Goal: Contribute content

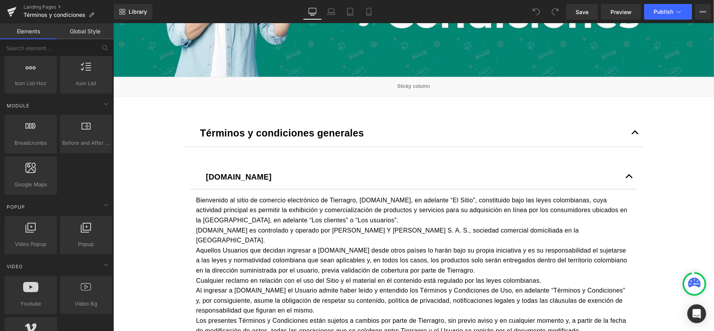
scroll to position [209, 0]
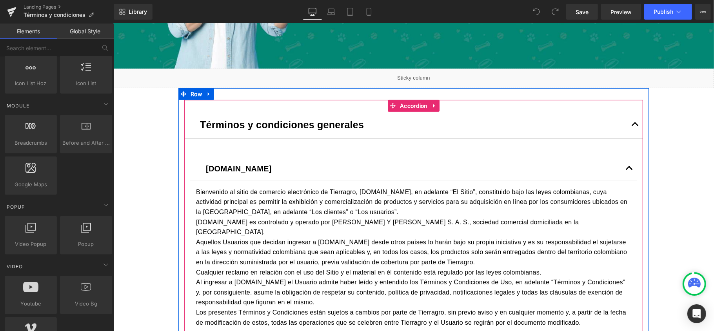
click at [631, 125] on button "button" at bounding box center [635, 124] width 16 height 27
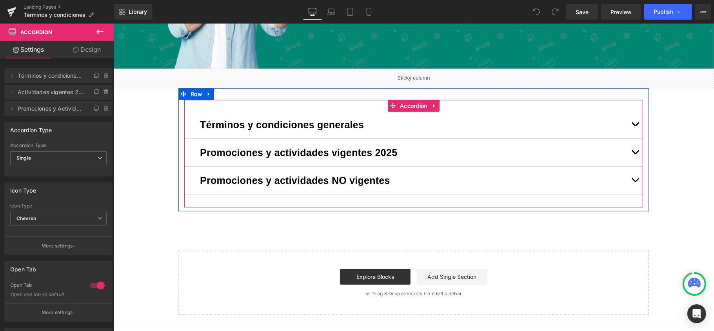
click at [629, 150] on button "button" at bounding box center [635, 151] width 16 height 27
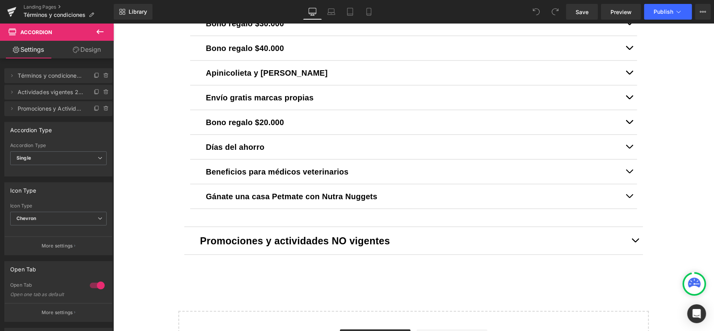
scroll to position [522, 0]
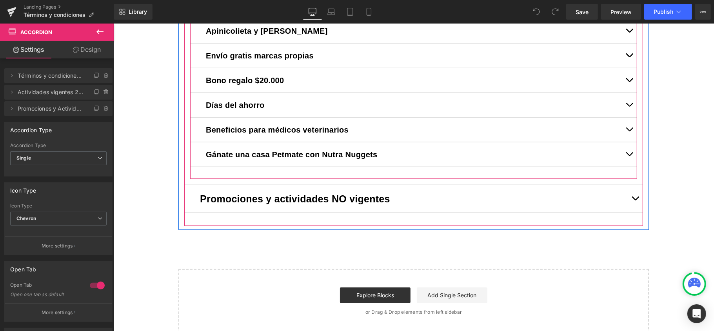
click at [195, 152] on div "Gánate una casa Petmate con Nutra Nuggets Text Block" at bounding box center [413, 154] width 447 height 25
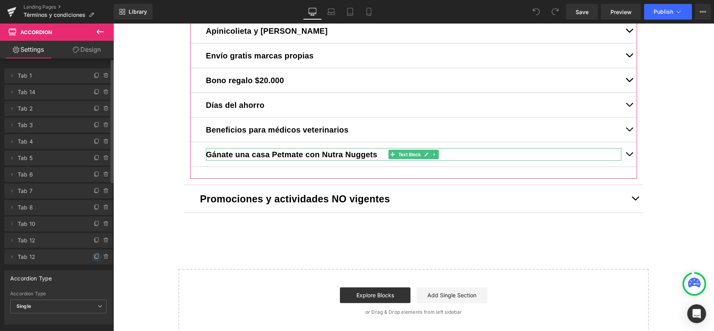
click at [94, 256] on icon at bounding box center [97, 257] width 6 height 6
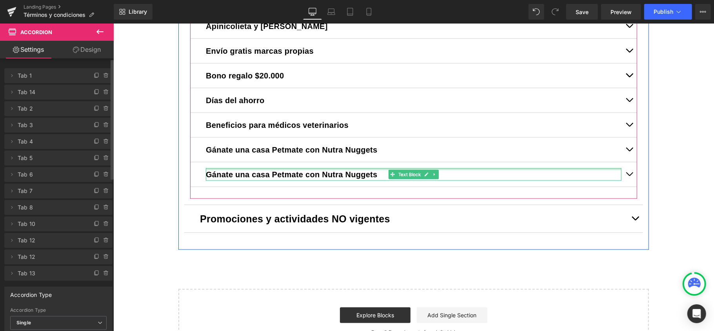
scroll to position [627, 0]
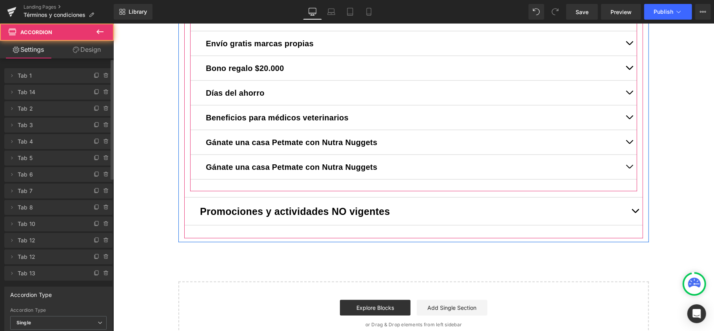
click at [629, 168] on span "button" at bounding box center [629, 168] width 0 height 0
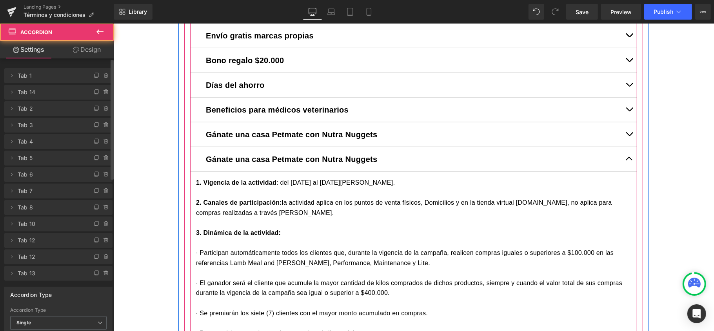
scroll to position [535, 0]
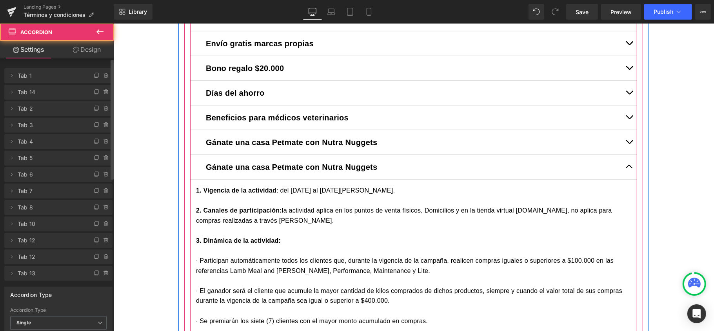
click at [627, 143] on button "button" at bounding box center [629, 142] width 16 height 24
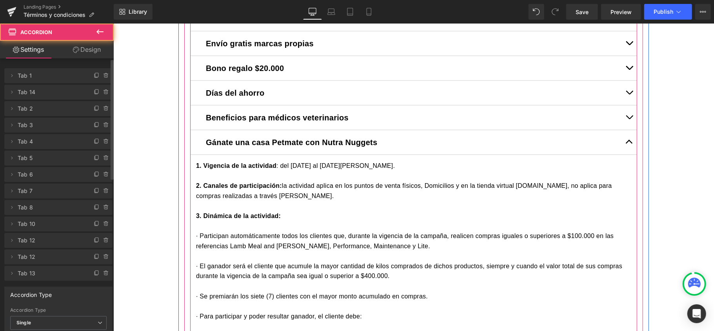
click at [627, 143] on button "button" at bounding box center [629, 142] width 16 height 24
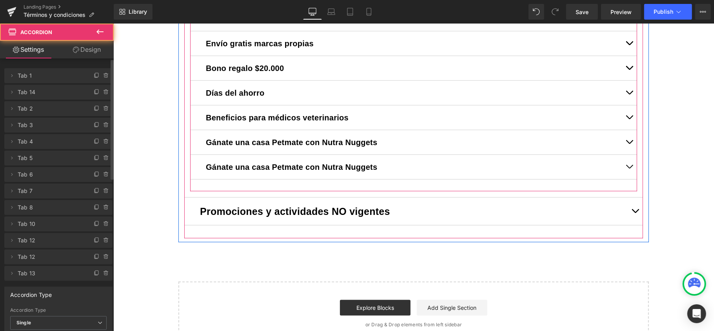
click at [625, 167] on button "button" at bounding box center [629, 166] width 16 height 24
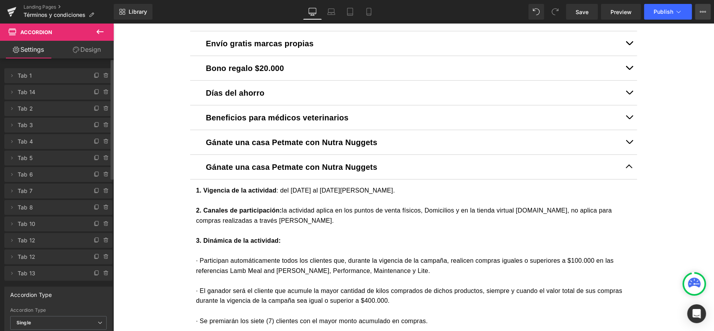
click at [705, 8] on button "View Live Page View with current Template Save Template to Library Schedule Pub…" at bounding box center [703, 12] width 16 height 16
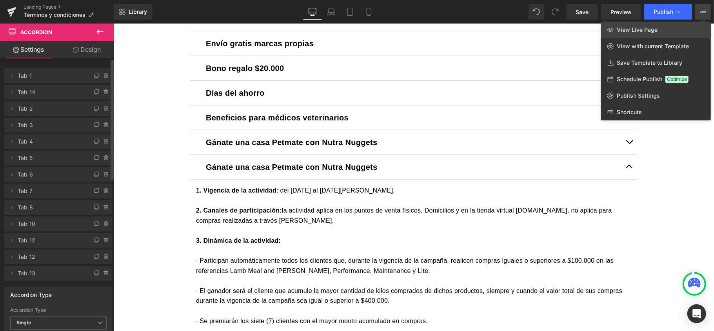
click at [687, 27] on link "View Live Page" at bounding box center [656, 30] width 110 height 16
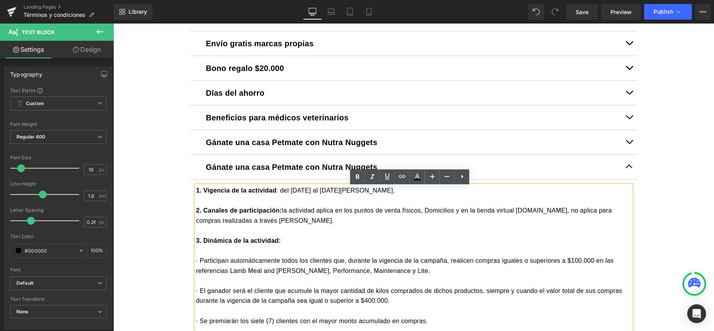
drag, startPoint x: 191, startPoint y: 191, endPoint x: 190, endPoint y: 185, distance: 5.5
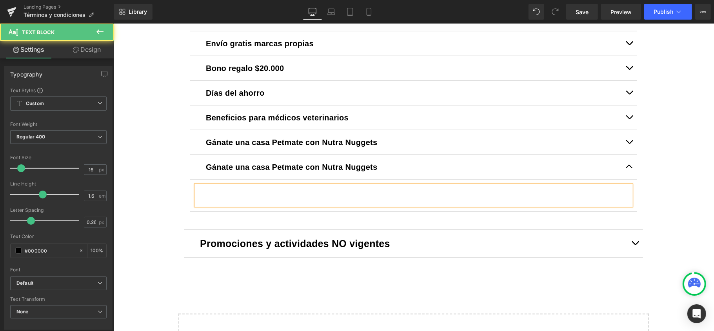
click at [221, 199] on div at bounding box center [413, 195] width 435 height 20
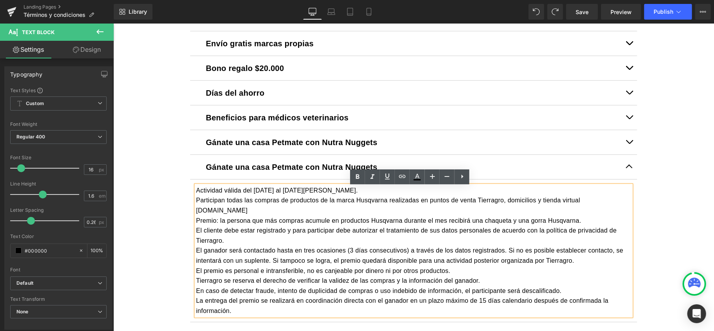
scroll to position [587, 0]
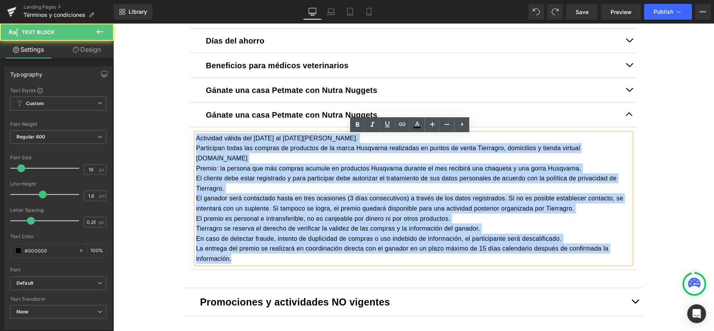
drag, startPoint x: 226, startPoint y: 257, endPoint x: 140, endPoint y: 114, distance: 166.7
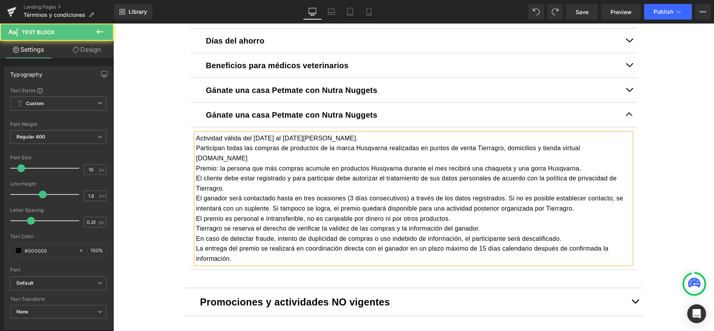
click at [328, 141] on div "Actividad válida del [DATE] al [DATE][PERSON_NAME]. Participan todas las compra…" at bounding box center [413, 198] width 435 height 130
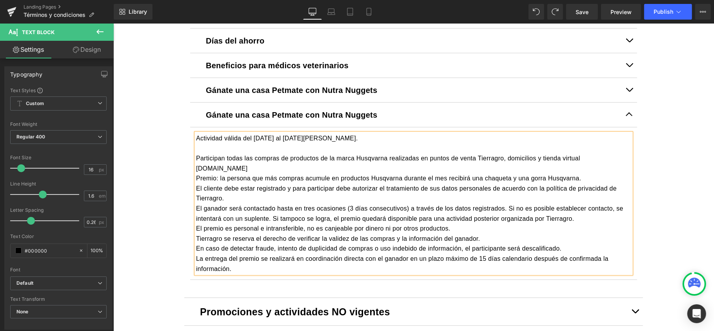
click at [276, 170] on div "Participan todas las compras de productos de la marca Husqvarna realizadas en p…" at bounding box center [413, 163] width 435 height 20
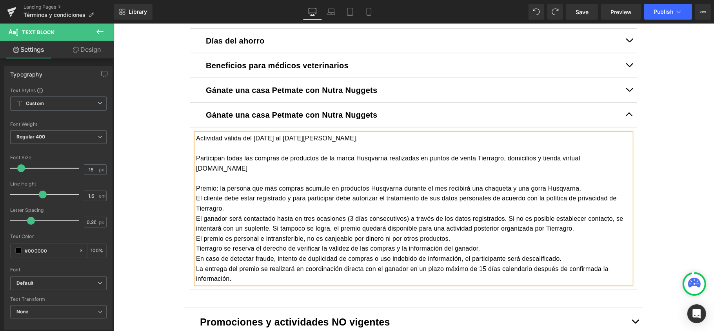
click at [591, 196] on div "El cliente debe estar registrado y para participar debe autorizar el tratamient…" at bounding box center [413, 203] width 435 height 20
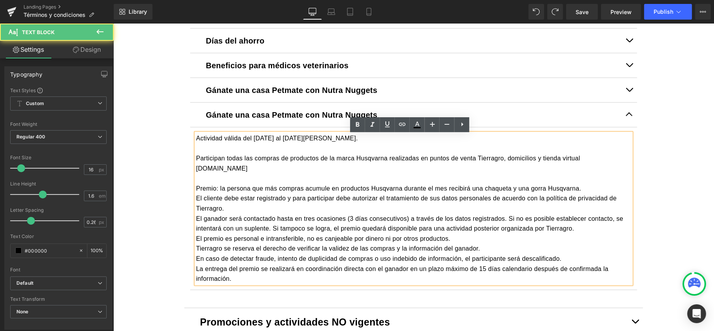
click at [577, 190] on div "Premio: la persona que más compras acumule en productos Husqvarna durante el me…" at bounding box center [413, 188] width 435 height 10
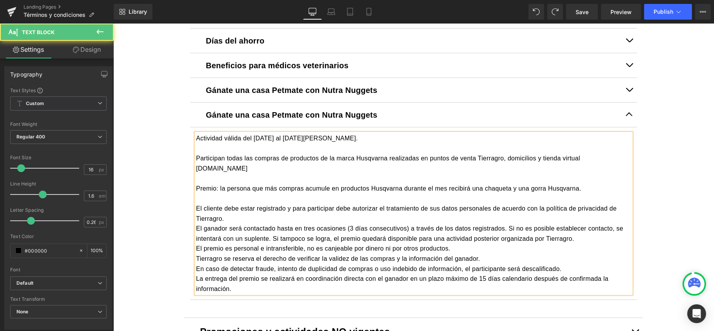
click at [260, 218] on div "El cliente debe estar registrado y para participar debe autorizar el tratamient…" at bounding box center [413, 213] width 435 height 20
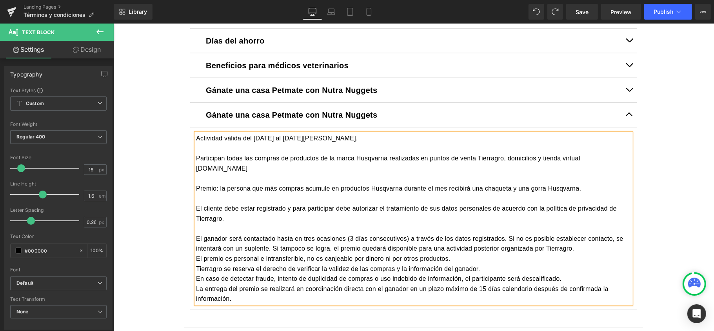
click at [576, 252] on div "El ganador será contactado hasta en tres ocasiones (3 días consecutivos) a trav…" at bounding box center [413, 243] width 435 height 20
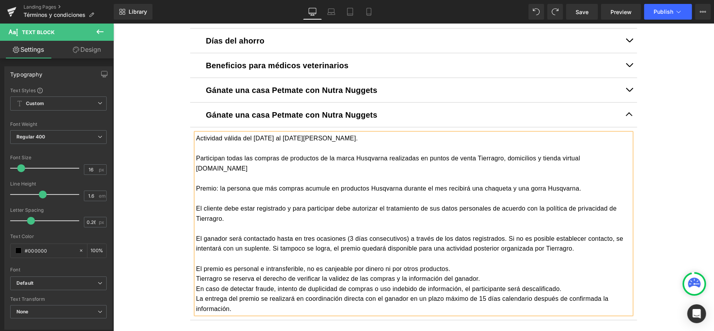
click at [462, 269] on div "El premio es personal e intransferible, no es canjeable por dinero ni por otros…" at bounding box center [413, 268] width 435 height 10
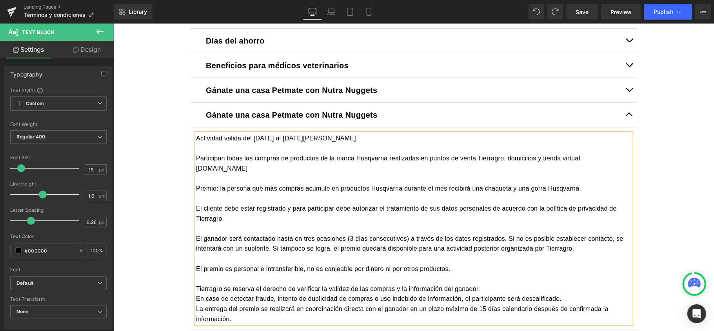
click at [477, 286] on div "Tierragro se reserva el derecho de verificar la validez de las compras y la inf…" at bounding box center [413, 288] width 435 height 10
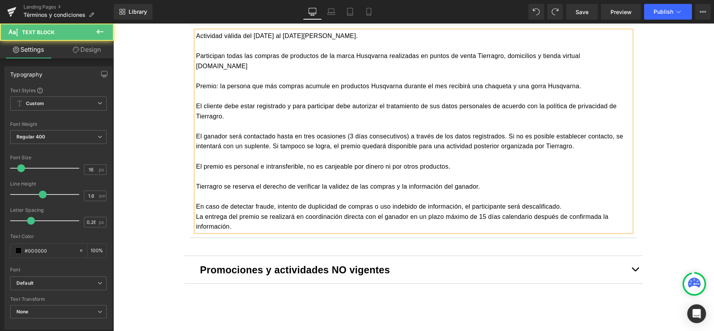
scroll to position [691, 0]
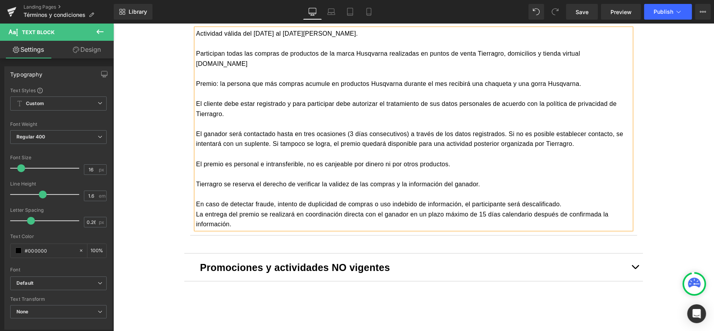
click at [567, 207] on div "En caso de detectar fraude, intento de duplicidad de compras o uso indebido de …" at bounding box center [413, 204] width 435 height 10
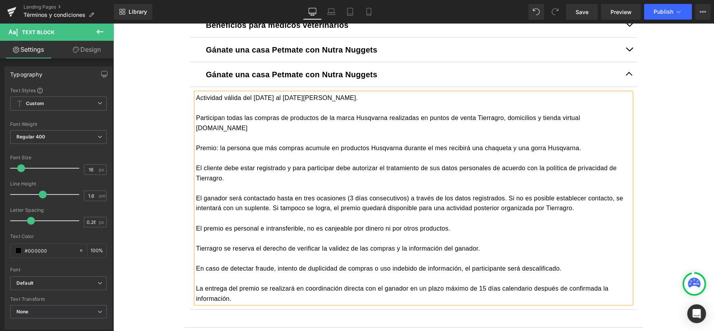
scroll to position [587, 0]
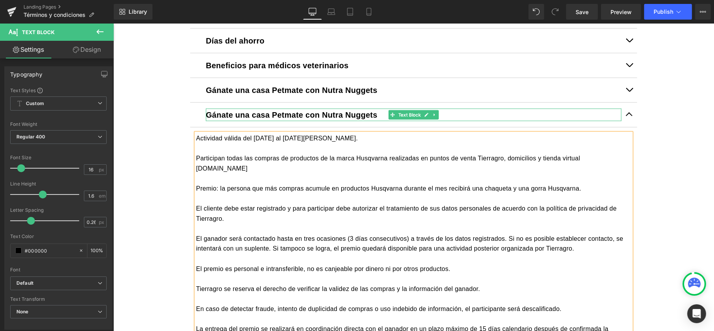
click at [401, 117] on span "Text Block" at bounding box center [409, 114] width 26 height 9
click at [367, 110] on div at bounding box center [412, 109] width 415 height 2
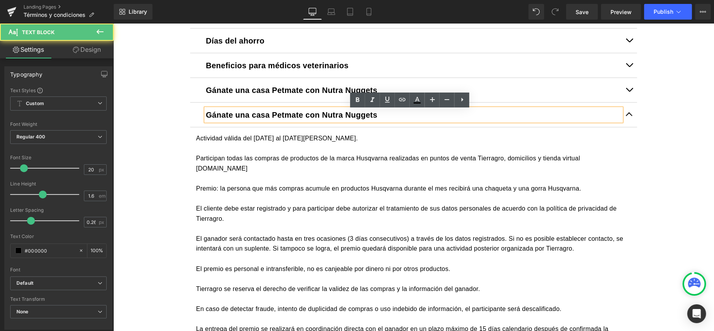
click at [362, 116] on span "Gánate una casa Petmate con Nutra Nuggets" at bounding box center [290, 114] width 171 height 9
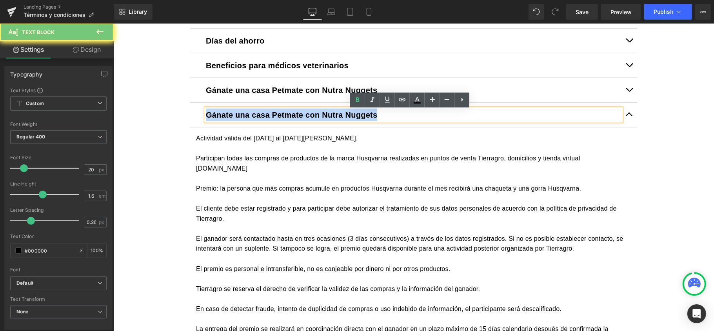
click at [362, 116] on span "Gánate una casa Petmate con Nutra Nuggets" at bounding box center [290, 114] width 171 height 9
click at [414, 116] on p "Gánate una casa Petmate con Nutra Nuggets" at bounding box center [412, 114] width 415 height 13
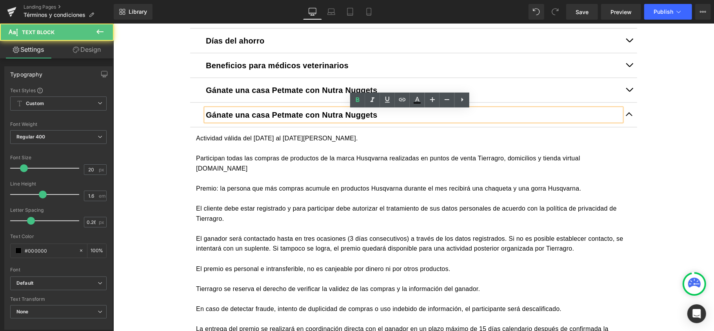
click at [414, 116] on p "Gánate una casa Petmate con Nutra Nuggets" at bounding box center [412, 114] width 415 height 13
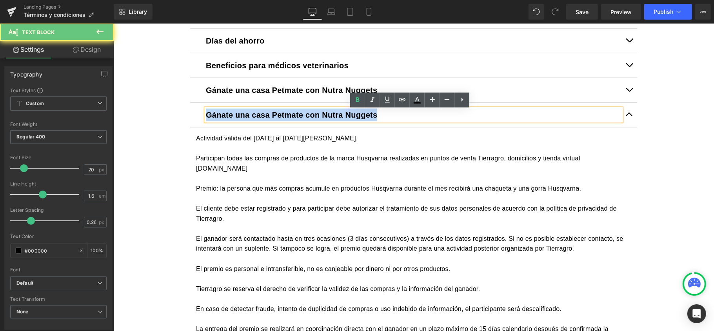
click at [413, 116] on p "Gánate una casa Petmate con Nutra Nuggets" at bounding box center [412, 114] width 415 height 13
paste div
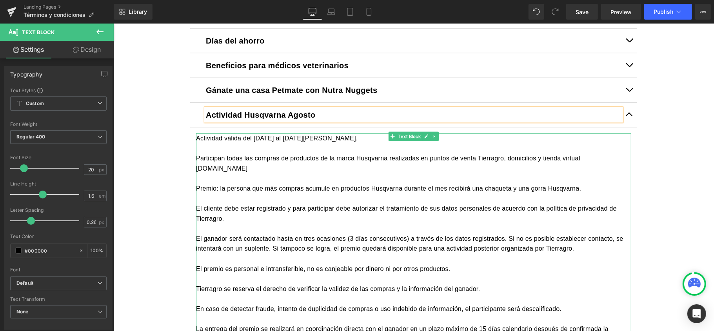
click at [332, 141] on div "Actividad válida del [DATE] al [DATE][PERSON_NAME]. Participan todas las compra…" at bounding box center [413, 238] width 435 height 210
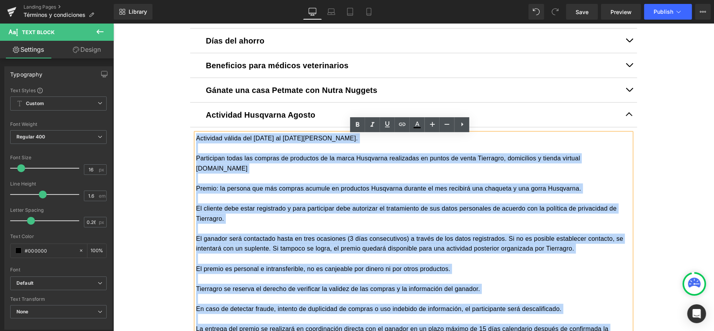
drag, startPoint x: 237, startPoint y: 233, endPoint x: 189, endPoint y: 141, distance: 103.8
click at [190, 141] on article "Actividad válida del [DATE] al [DATE][PERSON_NAME]. Participan todas las compra…" at bounding box center [413, 238] width 447 height 223
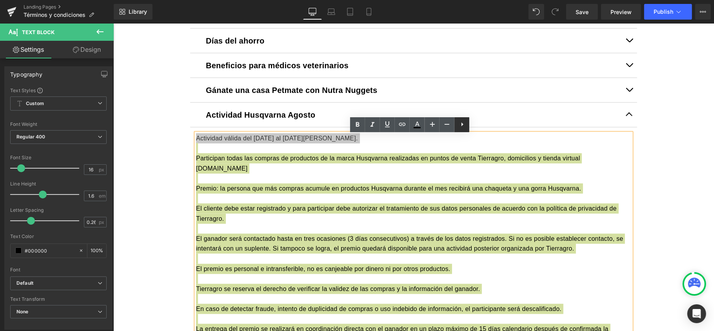
drag, startPoint x: 357, startPoint y: 104, endPoint x: 466, endPoint y: 127, distance: 110.5
click at [466, 127] on icon at bounding box center [461, 124] width 9 height 9
click at [460, 123] on icon at bounding box center [461, 124] width 9 height 9
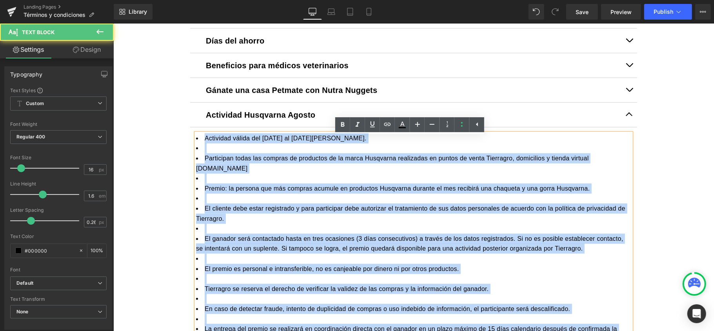
drag, startPoint x: 272, startPoint y: 181, endPoint x: 231, endPoint y: 164, distance: 44.6
click at [271, 180] on li at bounding box center [413, 178] width 435 height 10
click at [215, 152] on li at bounding box center [413, 148] width 435 height 10
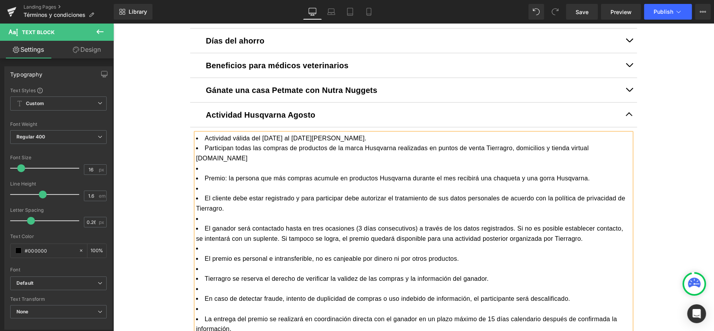
click at [207, 169] on li at bounding box center [413, 168] width 435 height 10
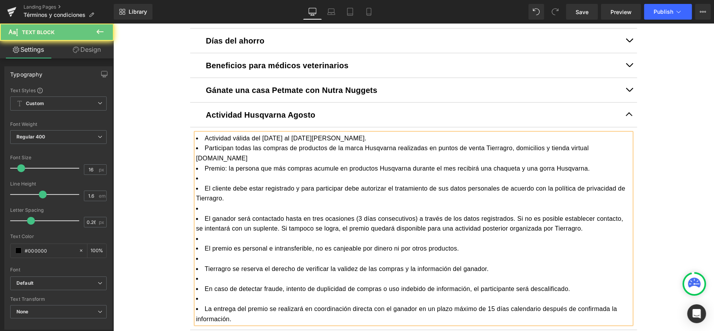
click at [203, 181] on li at bounding box center [413, 178] width 435 height 10
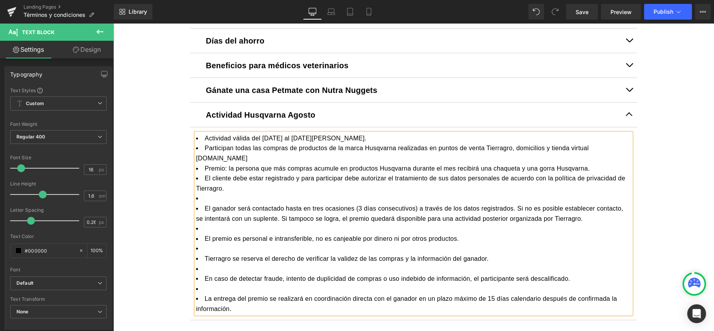
click at [207, 200] on li at bounding box center [413, 198] width 435 height 10
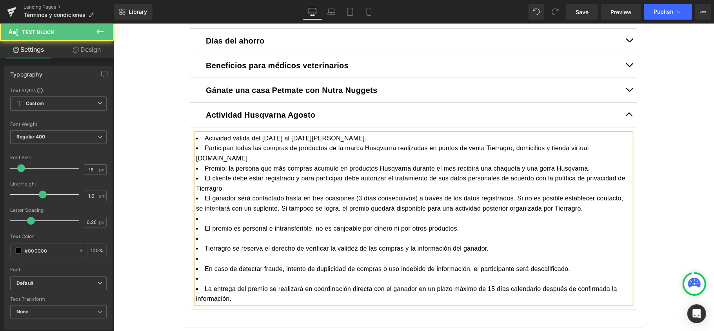
click at [206, 218] on li at bounding box center [413, 218] width 435 height 10
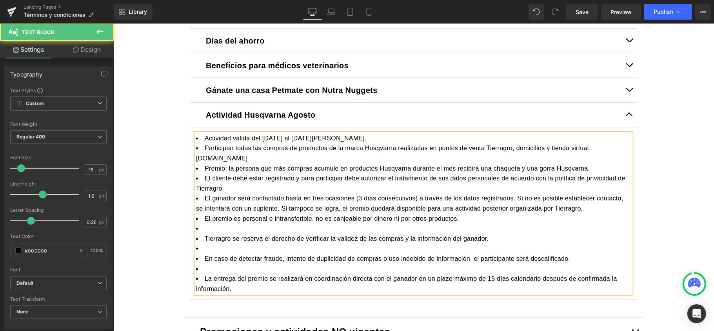
click at [203, 229] on li at bounding box center [413, 228] width 435 height 10
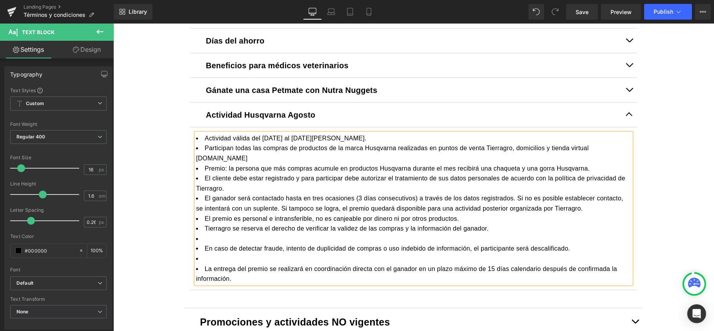
click at [205, 241] on li at bounding box center [413, 238] width 435 height 10
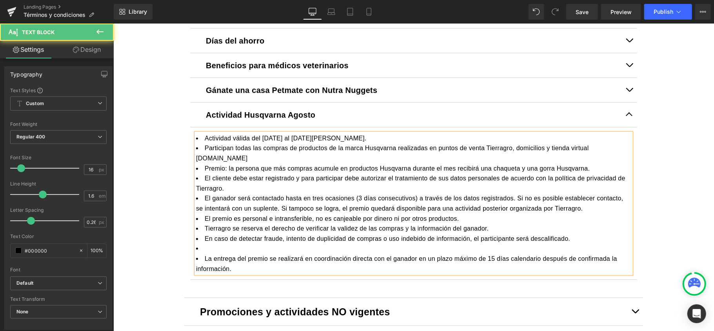
click at [205, 253] on li at bounding box center [413, 248] width 435 height 10
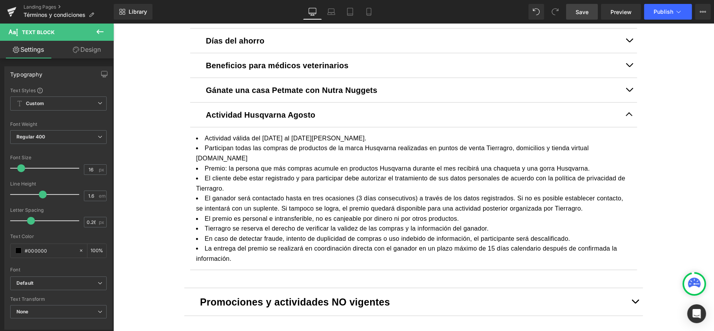
click at [573, 5] on link "Save" at bounding box center [582, 12] width 32 height 16
click at [682, 15] on button "Publish" at bounding box center [668, 12] width 48 height 16
click at [703, 10] on icon at bounding box center [702, 12] width 6 height 6
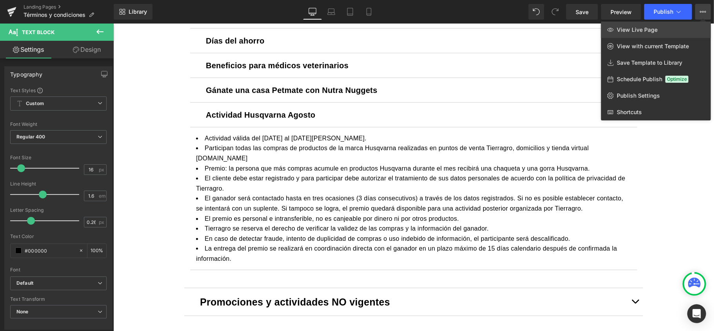
click at [679, 27] on link "View Live Page" at bounding box center [656, 30] width 110 height 16
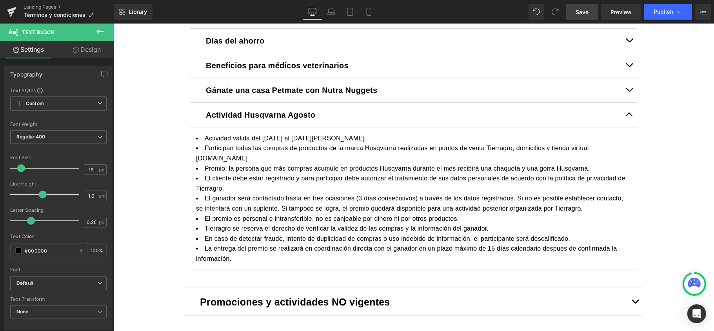
click at [577, 9] on span "Save" at bounding box center [581, 12] width 13 height 8
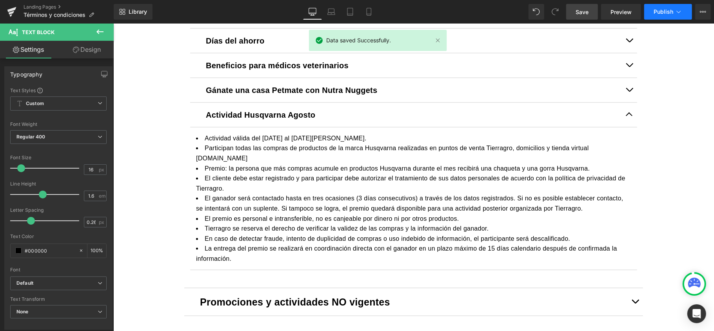
click at [668, 13] on span "Publish" at bounding box center [663, 12] width 20 height 6
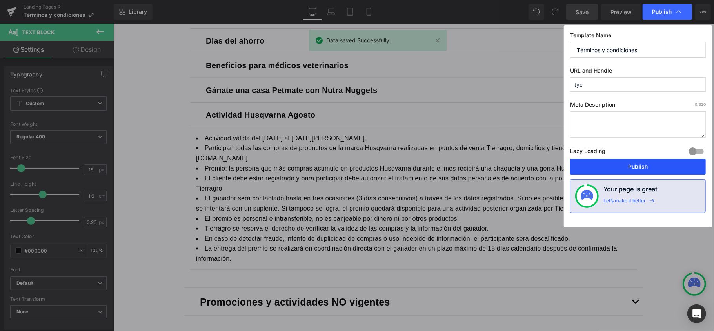
drag, startPoint x: 629, startPoint y: 167, endPoint x: 514, endPoint y: 139, distance: 118.2
click at [629, 167] on button "Publish" at bounding box center [638, 167] width 136 height 16
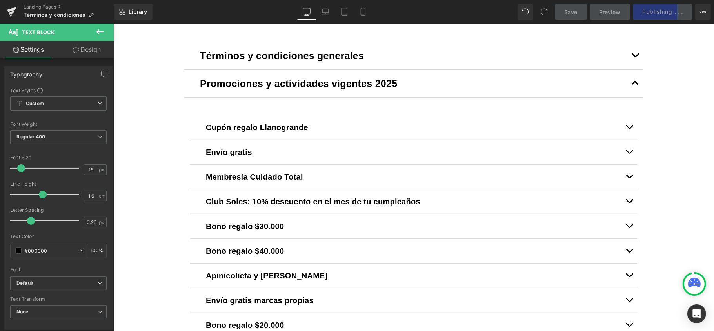
scroll to position [273, 0]
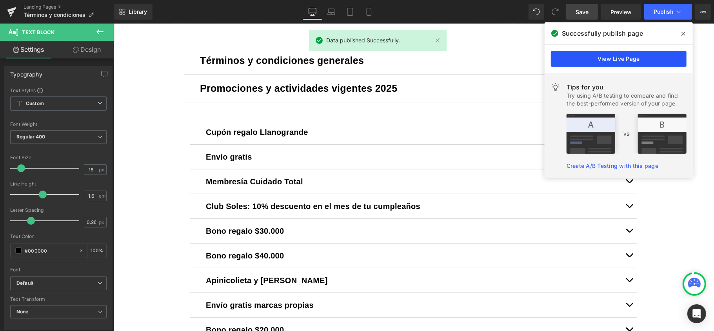
click at [654, 61] on link "View Live Page" at bounding box center [619, 59] width 136 height 16
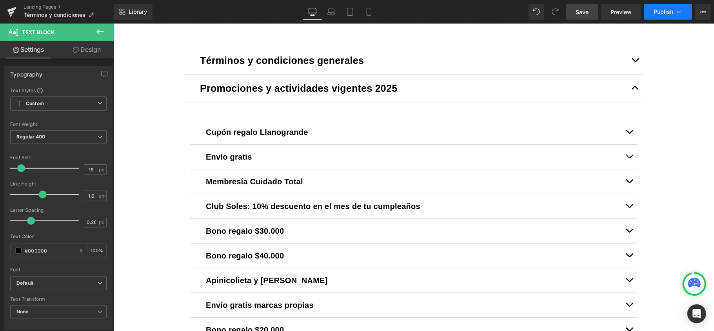
click at [660, 9] on span "Publish" at bounding box center [663, 12] width 20 height 6
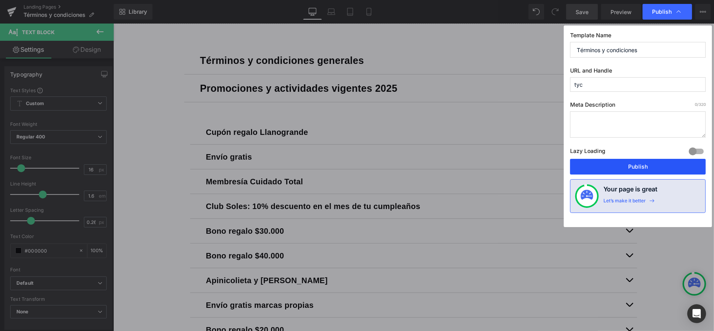
click at [620, 163] on button "Publish" at bounding box center [638, 167] width 136 height 16
